Goal: Book appointment/travel/reservation

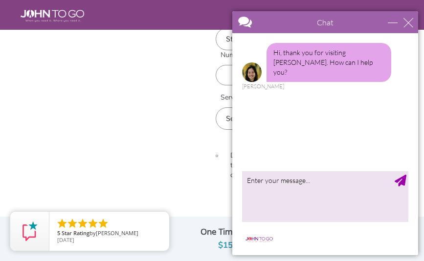
scroll to position [456, 0]
click at [410, 22] on div "close" at bounding box center [408, 23] width 10 height 10
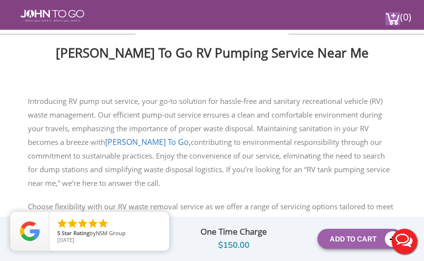
scroll to position [738, 0]
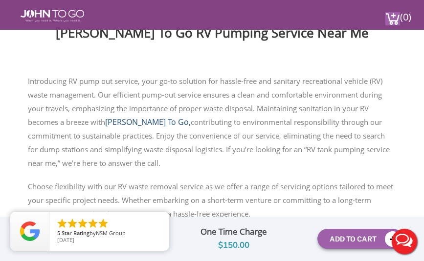
click at [135, 120] on link "[PERSON_NAME] To Go," at bounding box center [148, 122] width 86 height 11
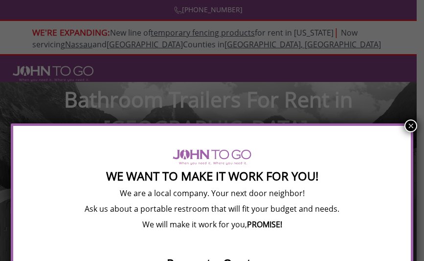
scroll to position [75, 0]
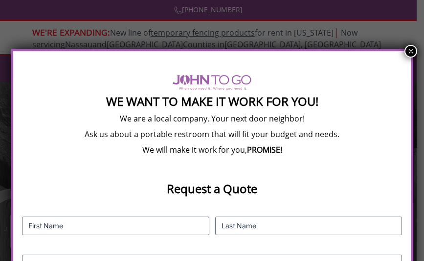
click at [411, 50] on button "×" at bounding box center [410, 51] width 13 height 13
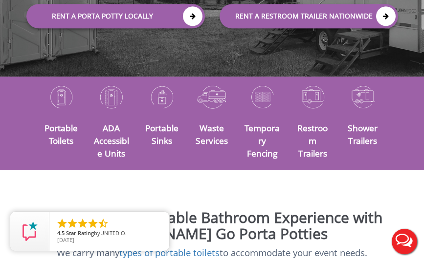
scroll to position [241, 0]
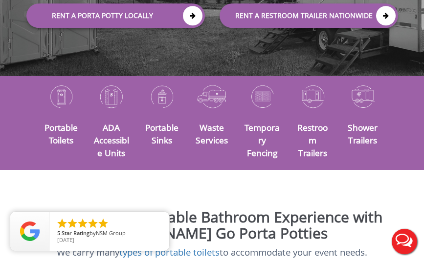
click at [213, 95] on img at bounding box center [212, 97] width 36 height 28
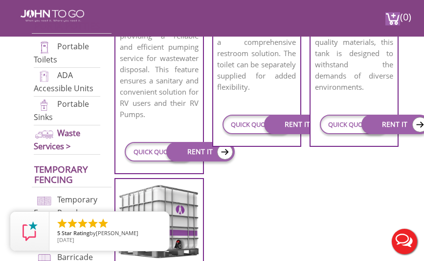
scroll to position [633, 2]
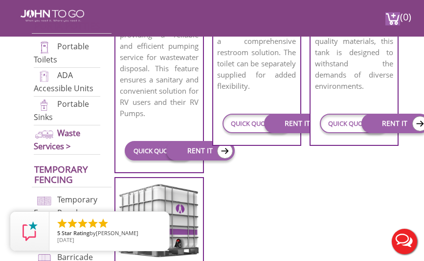
click at [149, 149] on link "QUICK QUOTE" at bounding box center [159, 151] width 68 height 20
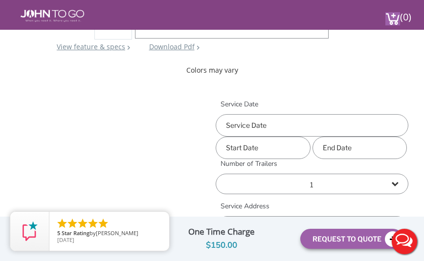
scroll to position [346, 0]
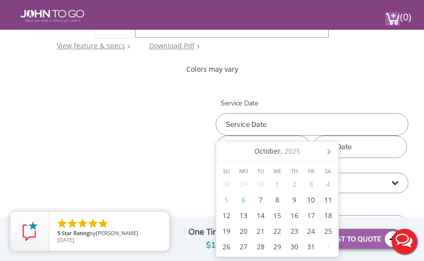
click at [258, 124] on input "text" at bounding box center [311, 124] width 193 height 22
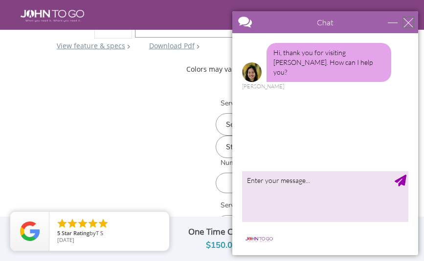
click at [409, 24] on div "close" at bounding box center [408, 23] width 10 height 10
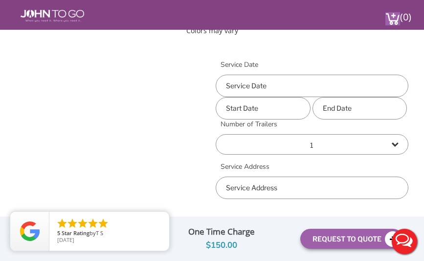
scroll to position [410, 0]
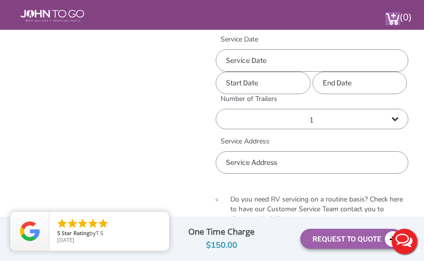
click at [235, 164] on input "text" at bounding box center [311, 162] width 193 height 22
type input "127 Round Bay Road, Severna Park, MD, USA"
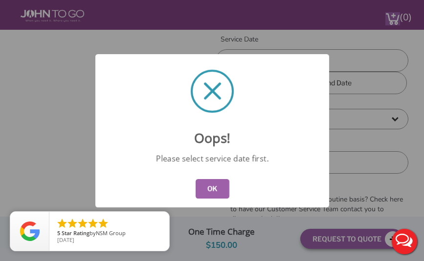
click at [209, 191] on button "OK" at bounding box center [212, 189] width 34 height 20
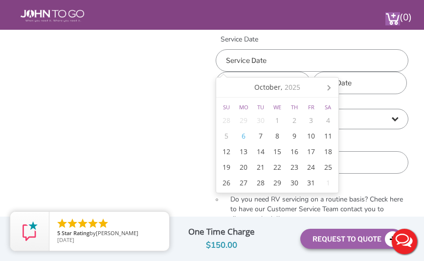
click at [241, 64] on input "text" at bounding box center [311, 60] width 193 height 22
click at [279, 181] on div "29" at bounding box center [277, 183] width 17 height 16
type input "10/29/2025"
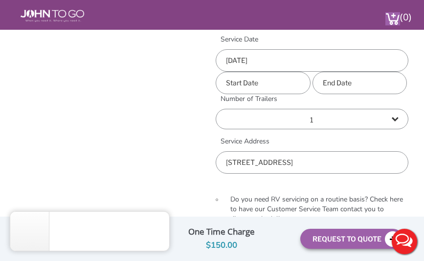
click at [243, 82] on input "text" at bounding box center [262, 83] width 95 height 22
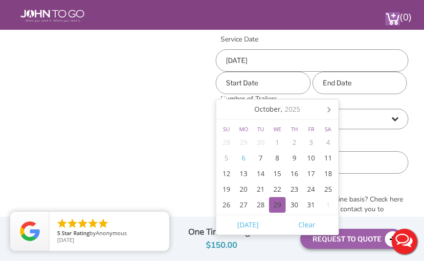
click at [279, 205] on div "29" at bounding box center [277, 205] width 17 height 16
type input "10/29/2025"
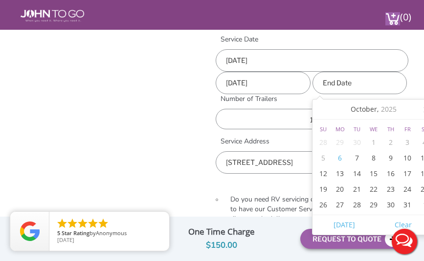
click at [346, 78] on input "text" at bounding box center [359, 83] width 95 height 22
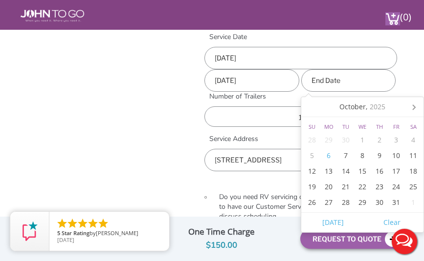
scroll to position [414, 11]
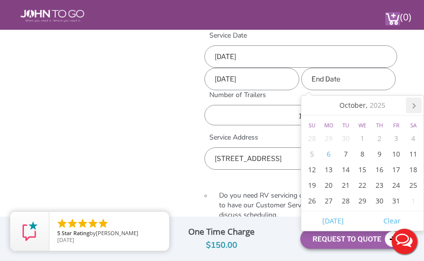
click at [416, 106] on icon at bounding box center [414, 106] width 16 height 16
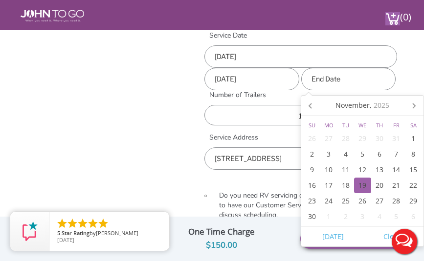
click at [363, 182] on div "19" at bounding box center [362, 186] width 17 height 16
type input "11/19/2025"
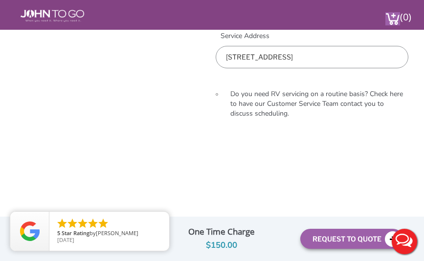
scroll to position [515, 0]
click at [219, 91] on div at bounding box center [216, 94] width 17 height 11
click at [217, 91] on input "Do you need RV servicing on a routine basis? Check here to have our Customer Se…" at bounding box center [216, 94] width 2 height 6
checkbox input "true"
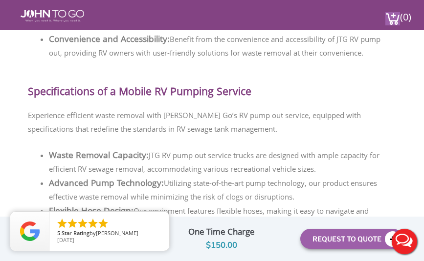
scroll to position [1125, 0]
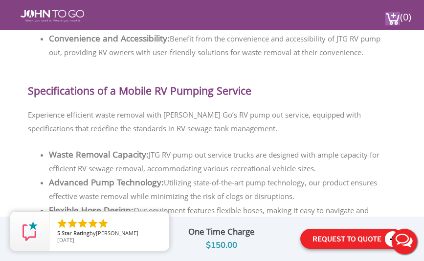
click at [327, 237] on button "Request To Quote" at bounding box center [351, 239] width 103 height 20
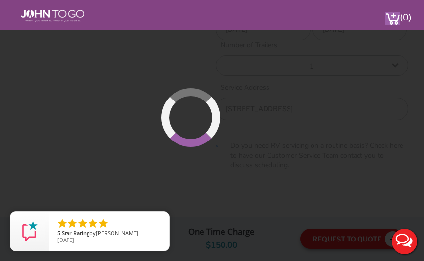
scroll to position [445, 0]
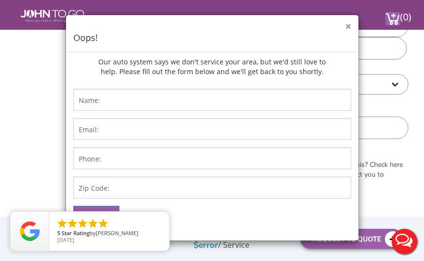
click at [348, 26] on button "×" at bounding box center [348, 26] width 6 height 10
